Goal: Learn about a topic

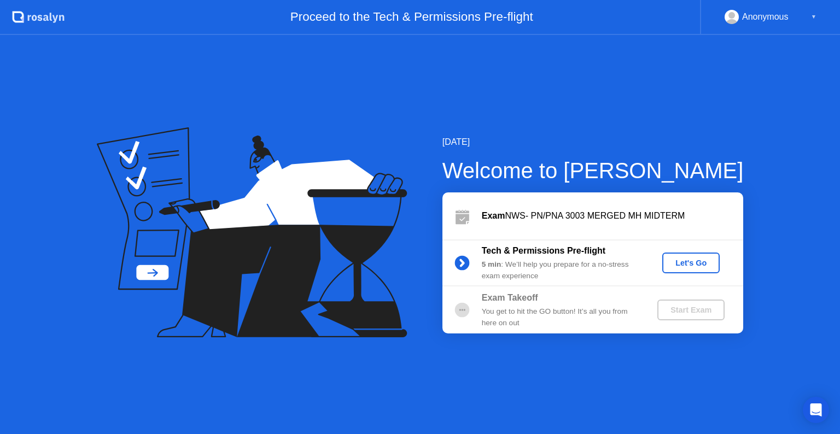
click at [814, 11] on div "▼" at bounding box center [813, 17] width 5 height 14
click at [667, 270] on button "Let's Go" at bounding box center [690, 263] width 57 height 21
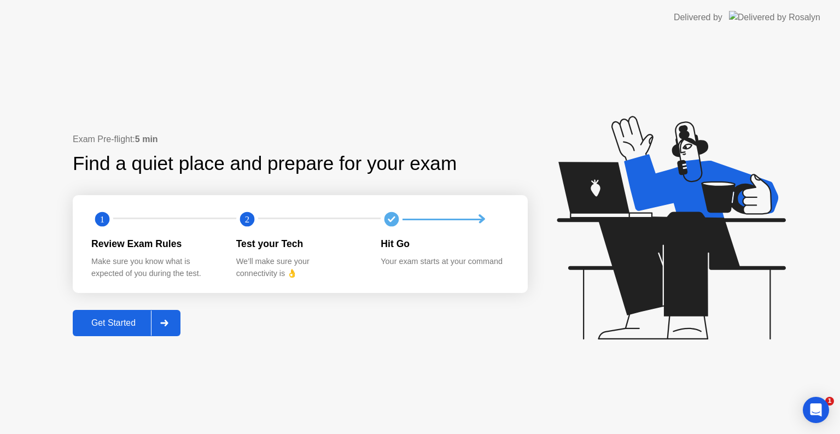
click at [171, 331] on div at bounding box center [164, 323] width 26 height 25
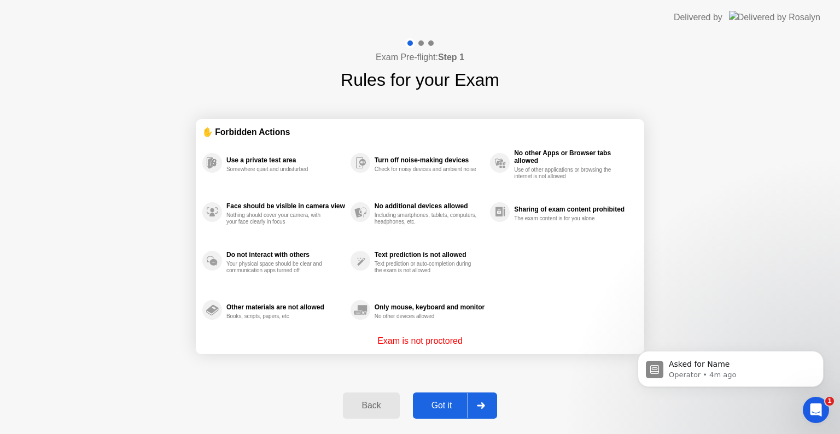
click at [476, 401] on div at bounding box center [480, 405] width 26 height 25
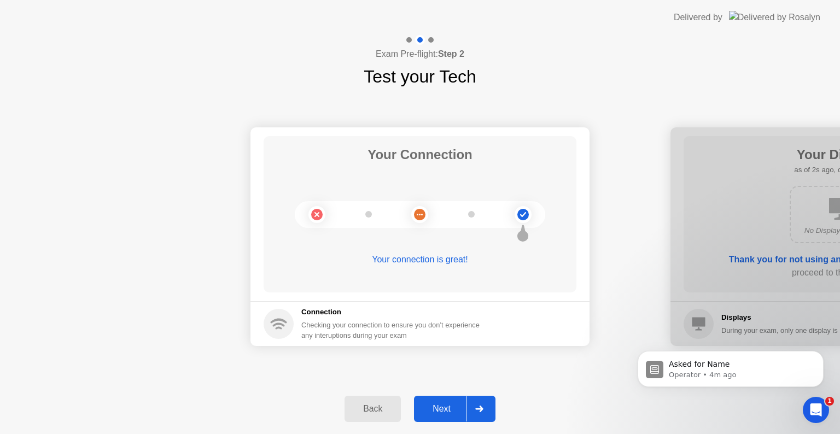
click at [476, 401] on div at bounding box center [479, 408] width 26 height 25
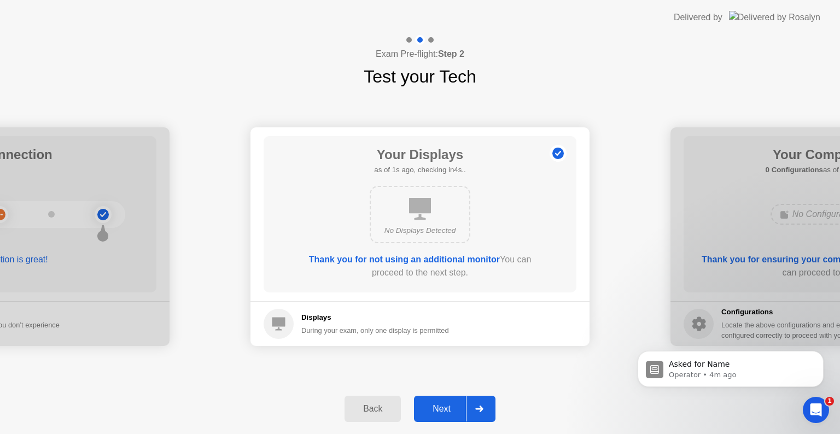
click at [476, 401] on div at bounding box center [479, 408] width 26 height 25
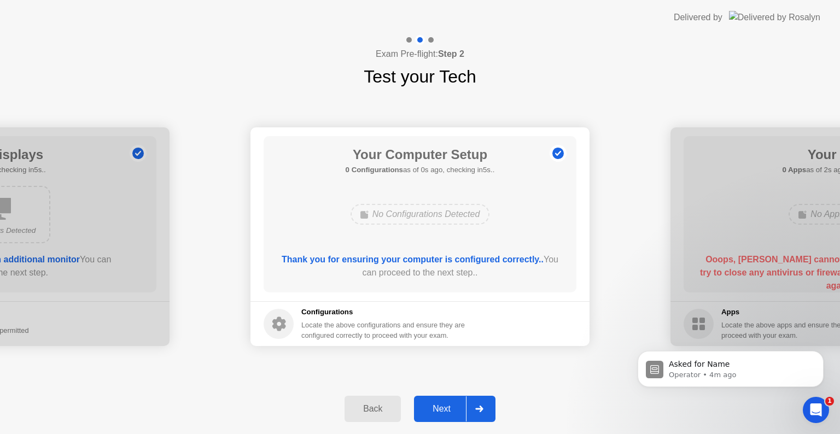
click at [476, 401] on div at bounding box center [479, 408] width 26 height 25
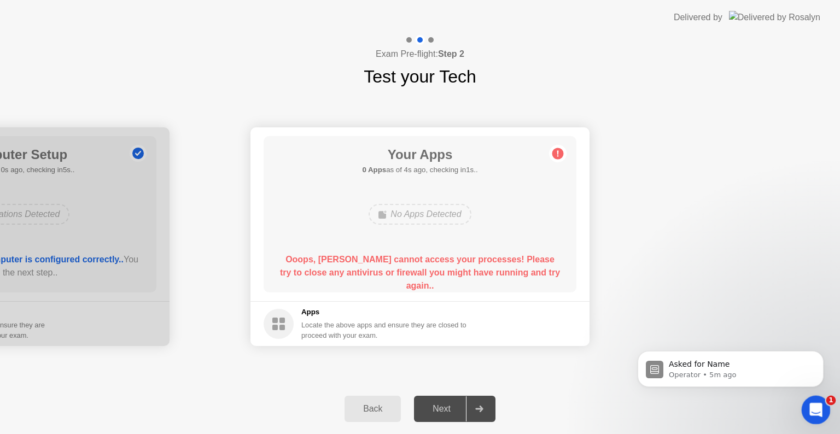
click at [808, 413] on div "Open Intercom Messenger" at bounding box center [814, 408] width 36 height 36
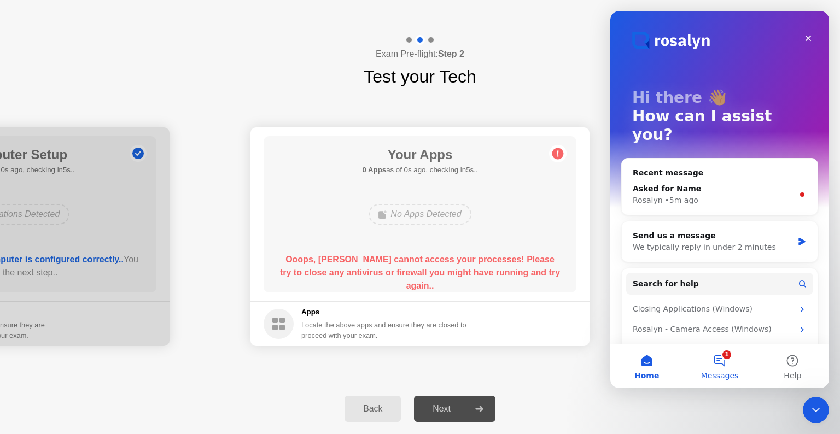
click at [721, 368] on button "1 Messages" at bounding box center [719, 366] width 73 height 44
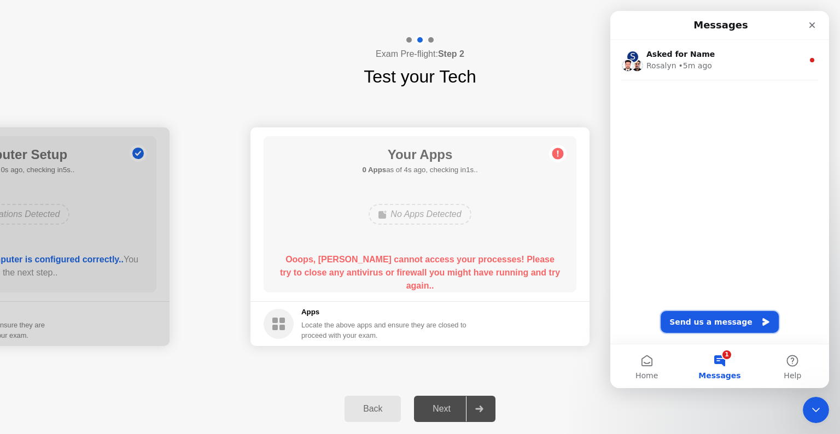
click at [736, 322] on button "Send us a message" at bounding box center [720, 322] width 118 height 22
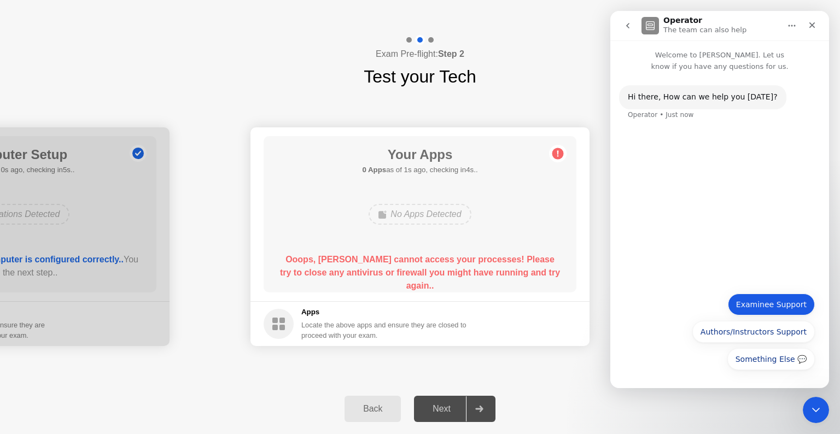
click at [757, 303] on button "Examinee Support" at bounding box center [771, 305] width 87 height 22
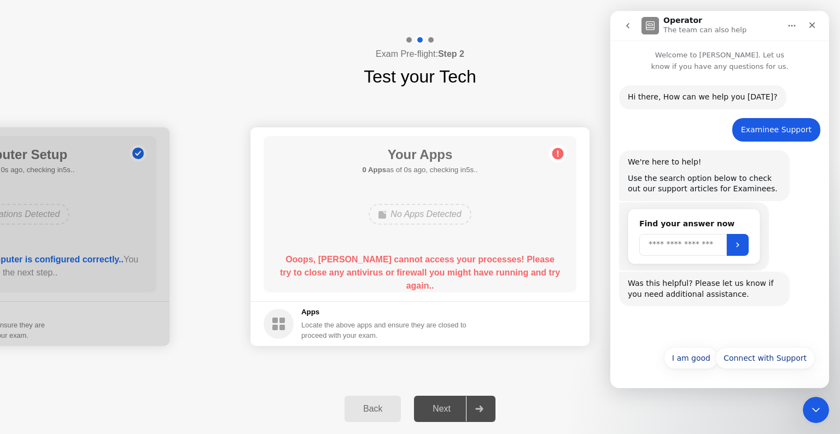
click at [700, 244] on input "Search" at bounding box center [682, 245] width 87 height 22
click at [477, 406] on icon at bounding box center [479, 409] width 8 height 7
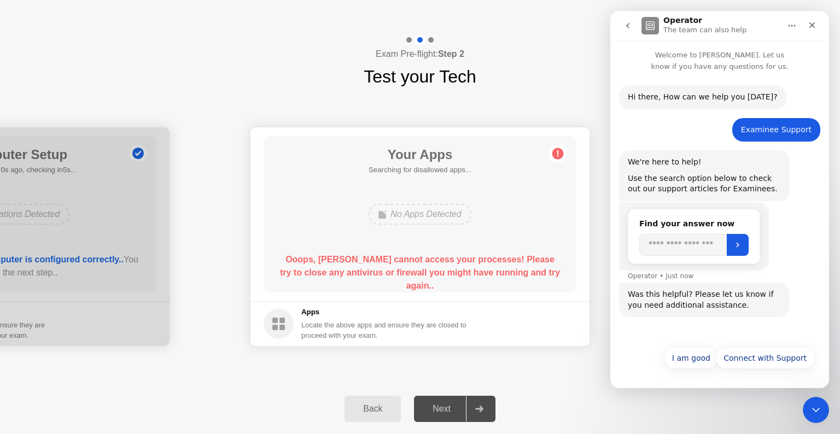
click at [477, 406] on icon at bounding box center [479, 409] width 8 height 7
click at [444, 409] on div "Next" at bounding box center [441, 409] width 49 height 10
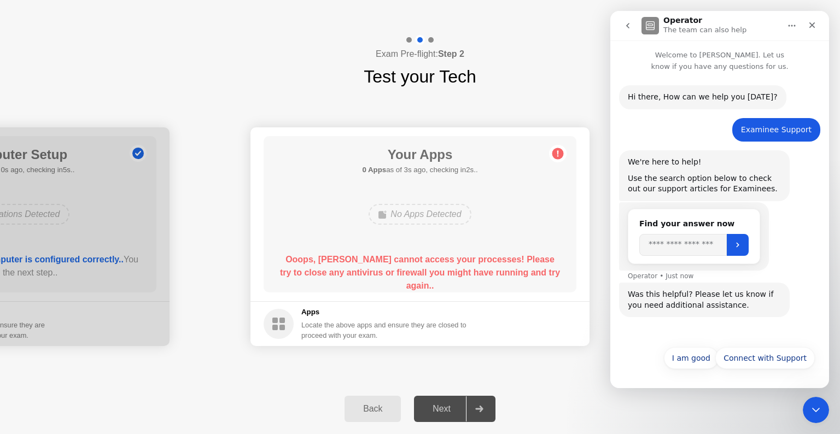
click at [444, 409] on div "Next" at bounding box center [441, 409] width 49 height 10
click at [382, 405] on div "Back" at bounding box center [373, 409] width 50 height 10
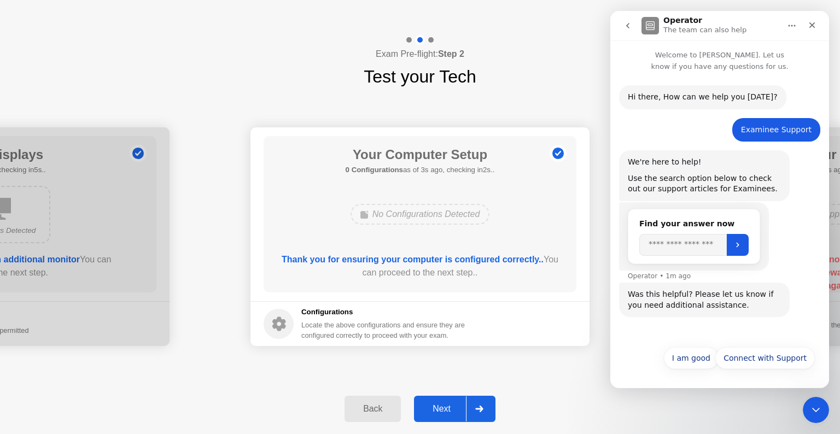
click at [443, 407] on div "Next" at bounding box center [441, 409] width 49 height 10
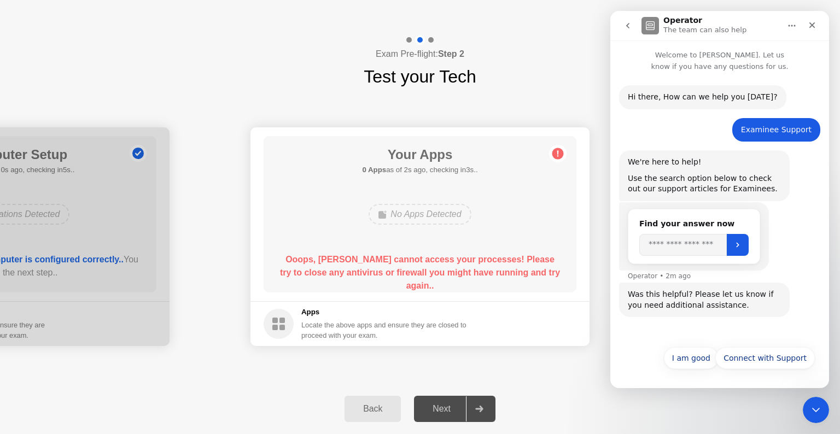
click at [560, 156] on circle at bounding box center [557, 153] width 11 height 11
click at [478, 406] on icon at bounding box center [479, 409] width 8 height 7
click at [688, 253] on input "Search" at bounding box center [682, 245] width 87 height 22
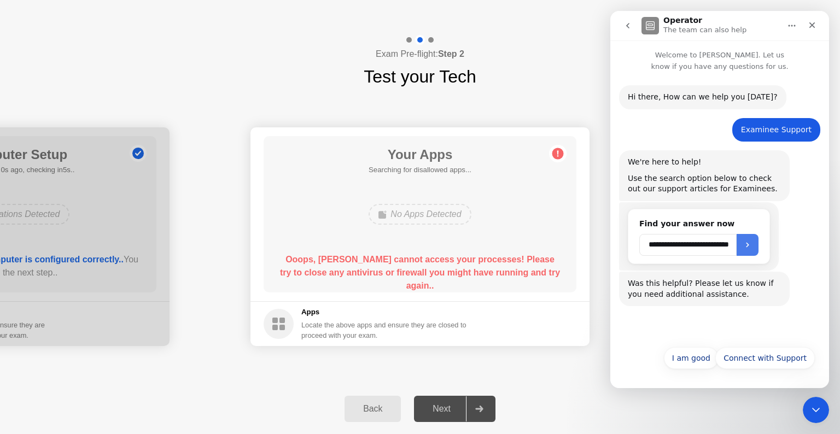
type input "**********"
click at [752, 241] on button "Submit" at bounding box center [748, 245] width 22 height 22
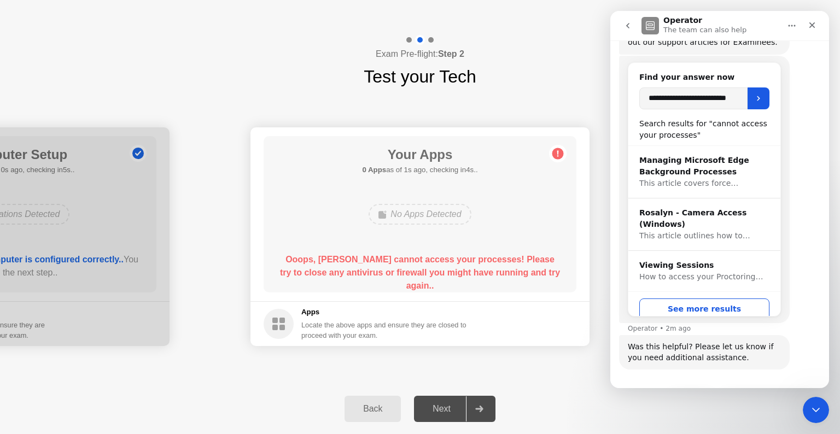
scroll to position [189, 0]
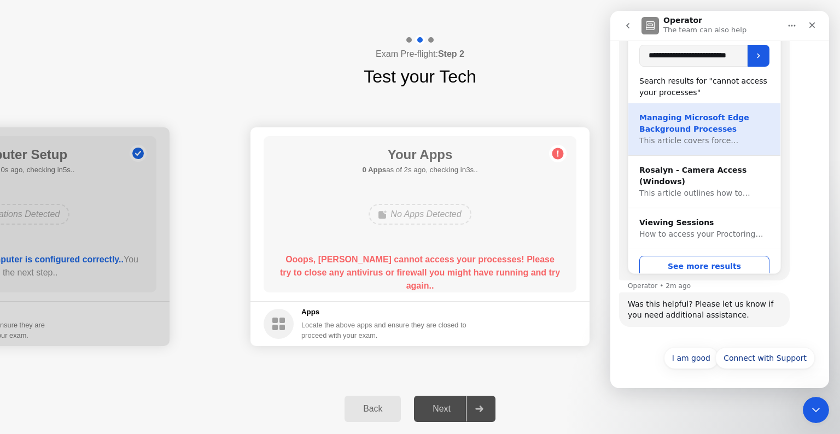
click at [708, 129] on div "Managing Microsoft Edge Background Processes" at bounding box center [704, 123] width 130 height 23
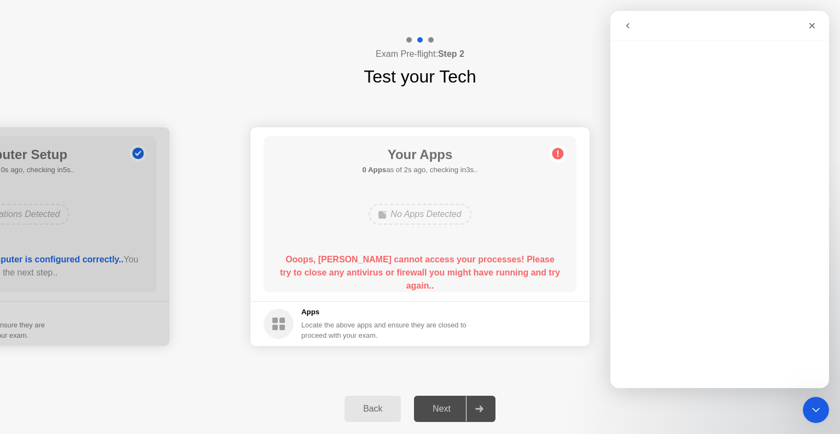
scroll to position [0, 0]
click at [811, 30] on icon "Close" at bounding box center [812, 25] width 9 height 9
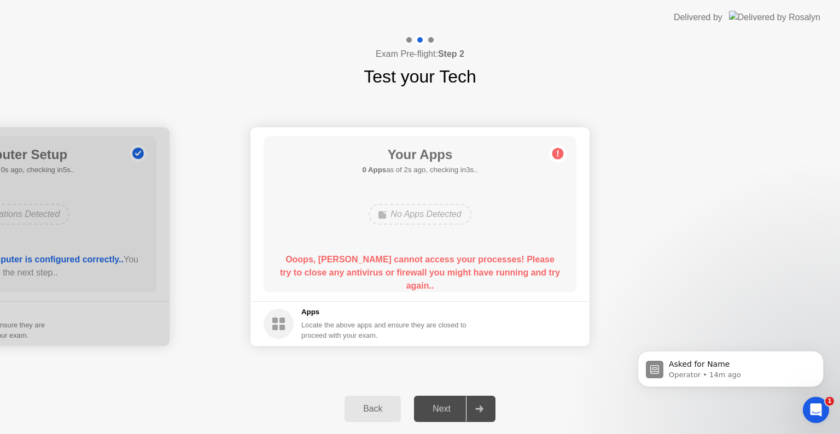
click at [379, 411] on div "Back" at bounding box center [373, 409] width 50 height 10
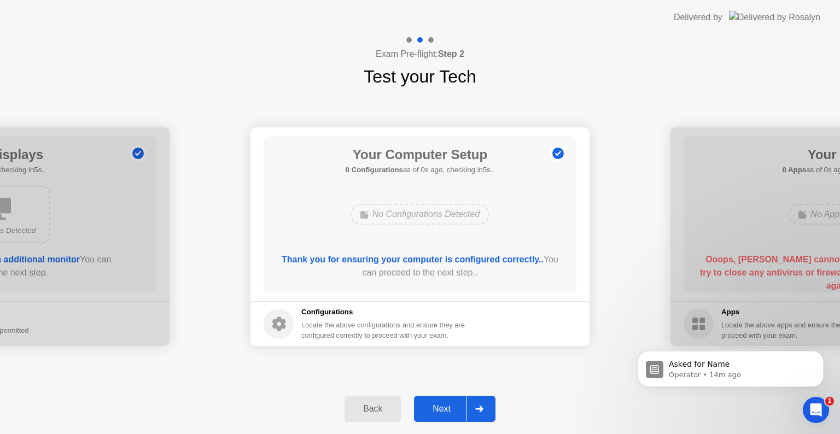
click at [379, 411] on div "Back" at bounding box center [373, 409] width 50 height 10
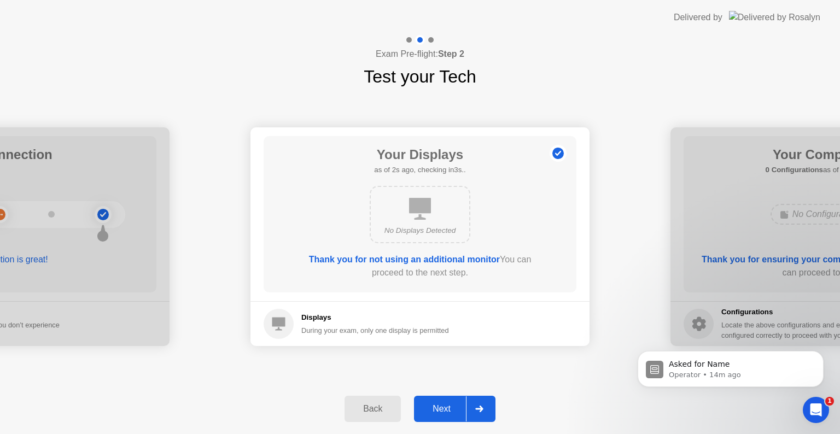
click at [445, 408] on div "Next" at bounding box center [441, 409] width 49 height 10
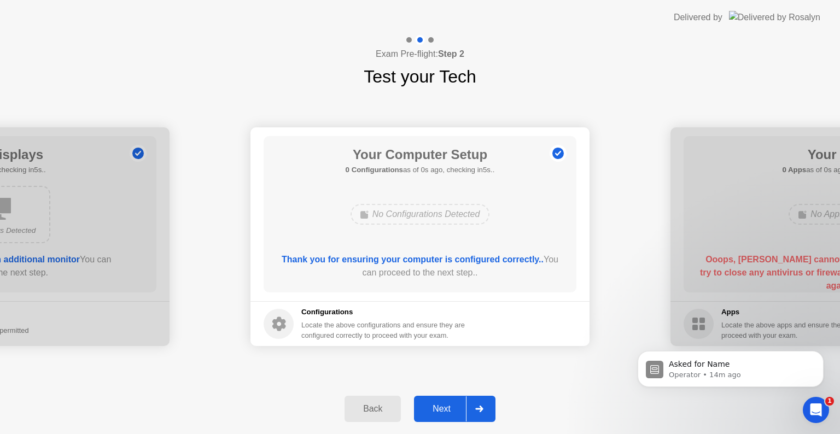
click at [445, 408] on div "Next" at bounding box center [441, 409] width 49 height 10
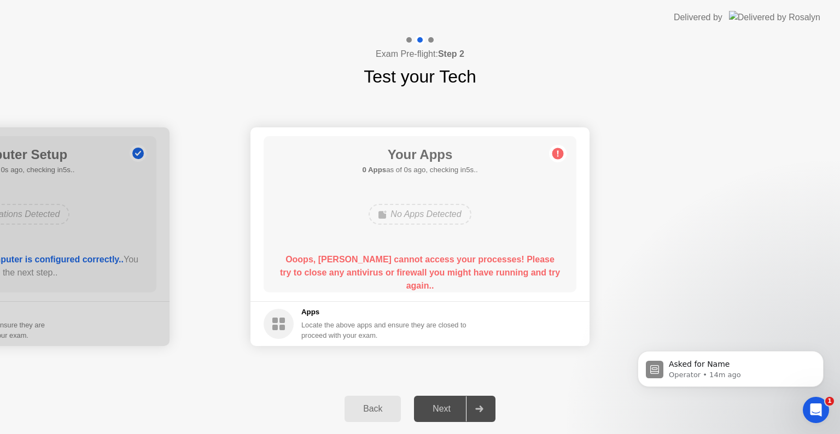
click at [445, 408] on div "Next" at bounding box center [441, 409] width 49 height 10
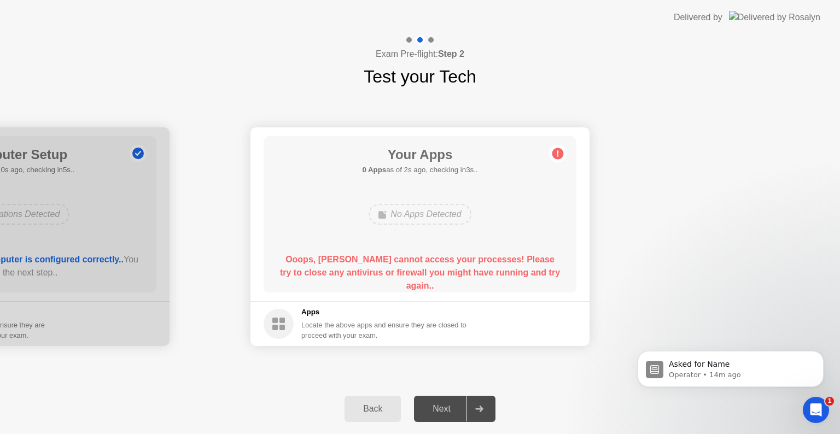
click at [445, 408] on div "Next" at bounding box center [441, 409] width 49 height 10
click at [817, 405] on icon "Open Intercom Messenger" at bounding box center [814, 409] width 18 height 18
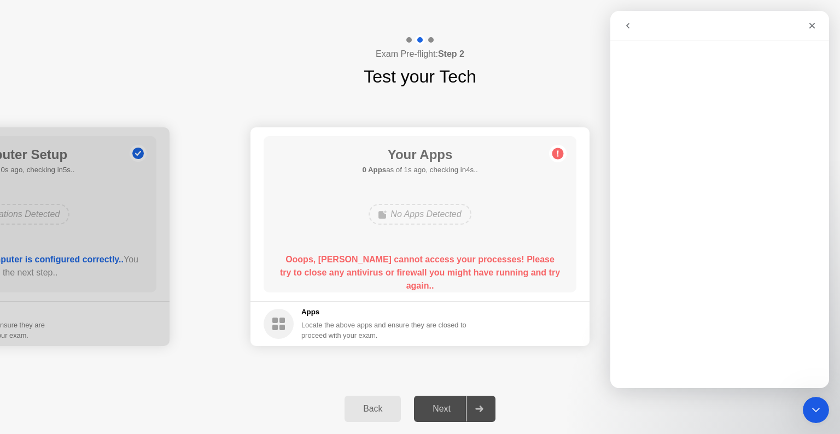
click at [371, 407] on div "Back" at bounding box center [373, 409] width 50 height 10
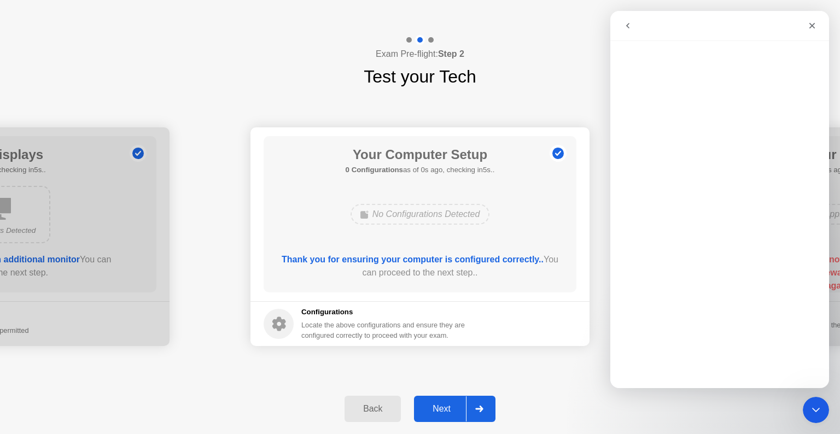
click at [437, 413] on div "Next" at bounding box center [441, 409] width 49 height 10
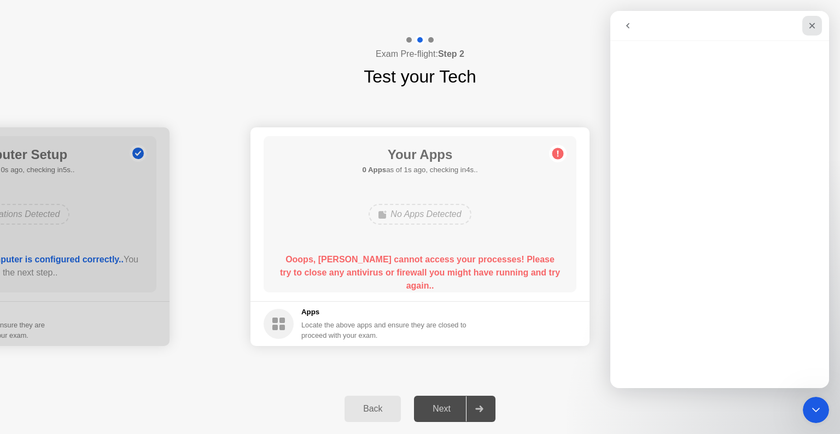
click at [811, 22] on icon "Close" at bounding box center [812, 25] width 9 height 9
